Goal: Find contact information: Find contact information

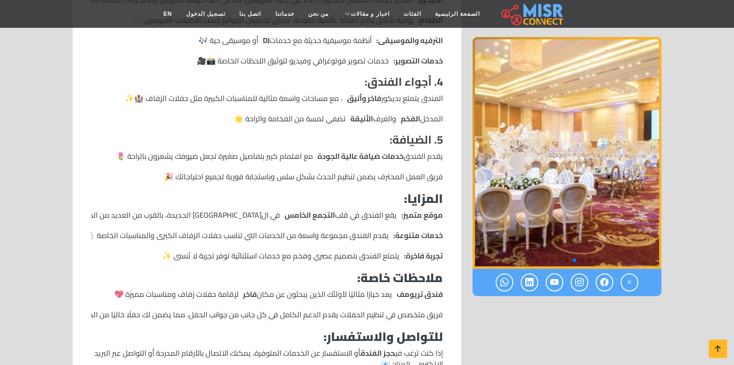
scroll to position [740, 0]
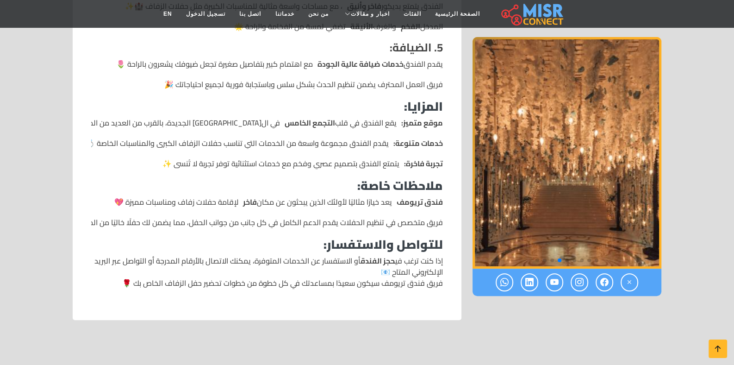
scroll to position [833, 0]
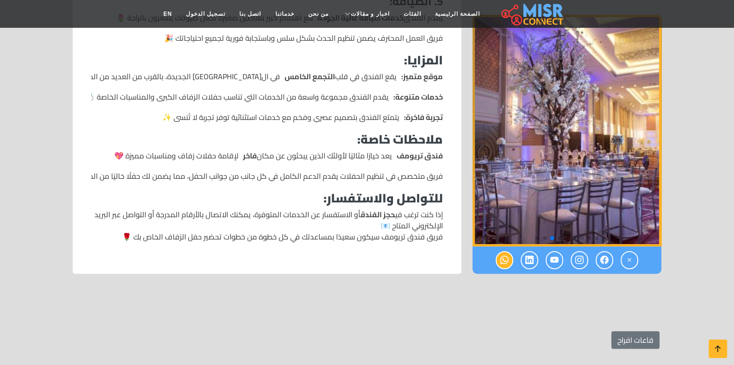
click at [497, 251] on link at bounding box center [505, 260] width 18 height 18
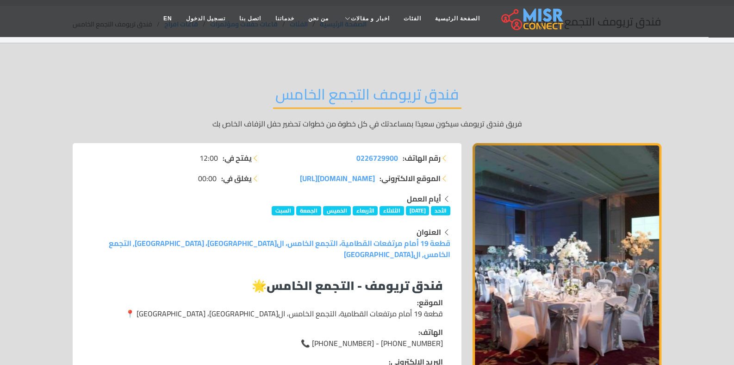
scroll to position [46, 0]
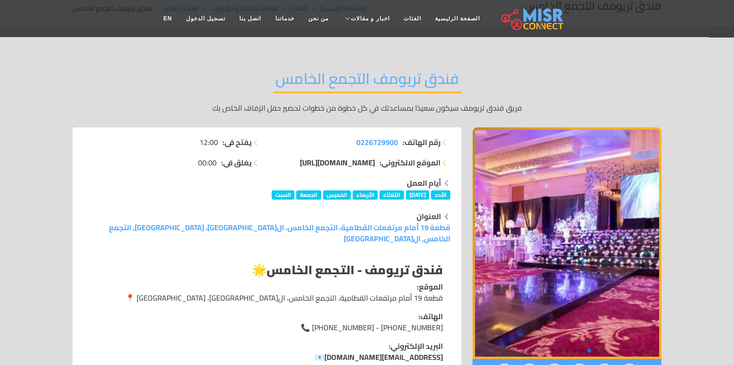
click at [359, 164] on span "[DOMAIN_NAME][URL]" at bounding box center [337, 163] width 75 height 14
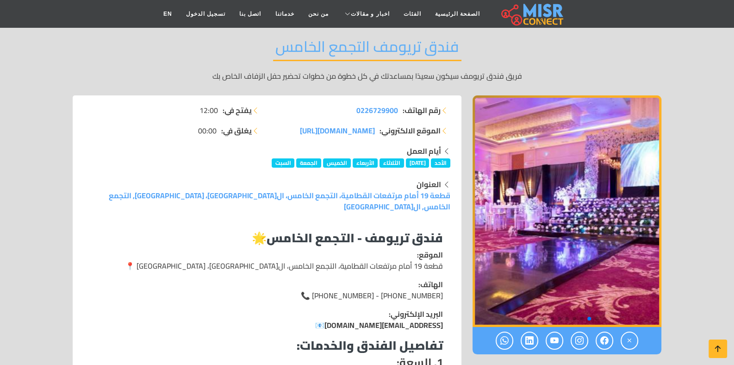
scroll to position [92, 0]
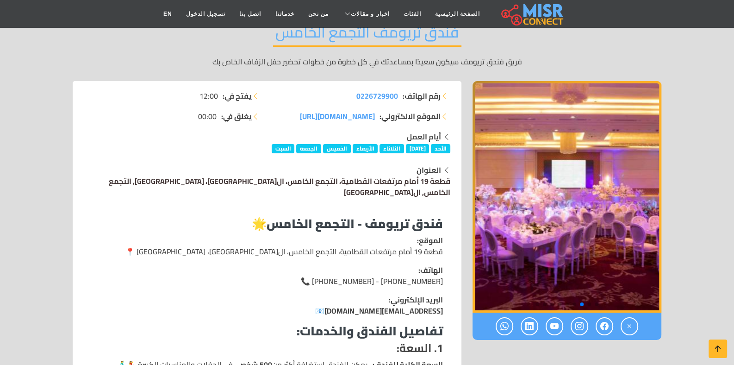
click at [333, 179] on link "قطعة 19 أمام مرتفعات القطامية، التجمع الخامس، ال[GEOGRAPHIC_DATA]، [GEOGRAPHIC_…" at bounding box center [280, 186] width 342 height 25
